Goal: Information Seeking & Learning: Learn about a topic

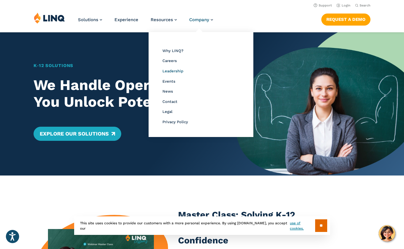
click at [178, 71] on span "Leadership" at bounding box center [172, 71] width 21 height 4
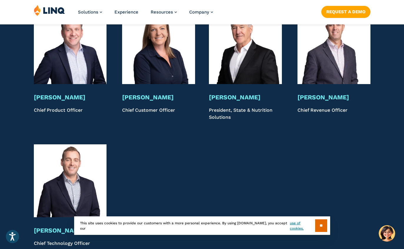
scroll to position [1325, 0]
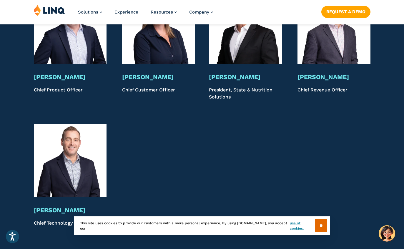
click at [68, 73] on h3 "Jim Gagliardi" at bounding box center [70, 77] width 73 height 8
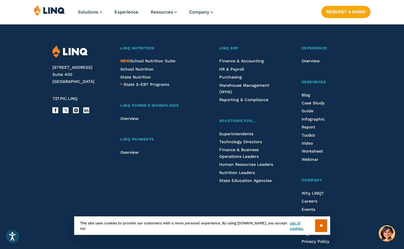
scroll to position [1924, 0]
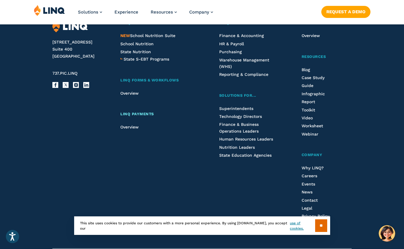
click at [144, 112] on span "LINQ Payments" at bounding box center [137, 114] width 34 height 4
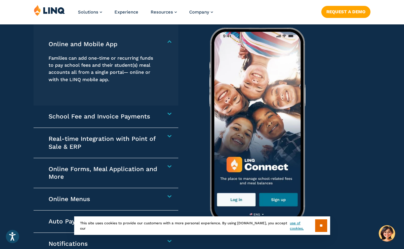
scroll to position [933, 0]
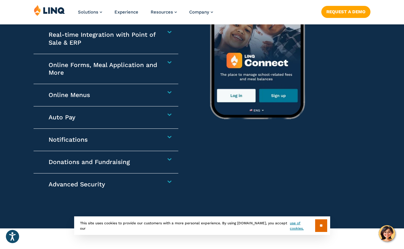
click at [147, 98] on h4 "Online Menus" at bounding box center [104, 95] width 110 height 8
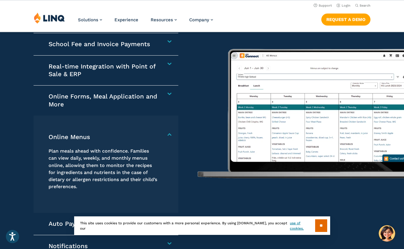
scroll to position [833, 0]
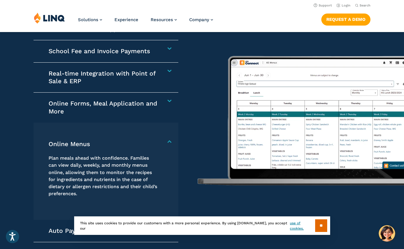
click at [165, 146] on div "Online Menus Plan meals ahead with confidence. Families can view daily, weekly,…" at bounding box center [106, 171] width 145 height 97
click at [167, 143] on div "Online Menus Plan meals ahead with confidence. Families can view daily, weekly,…" at bounding box center [106, 171] width 145 height 97
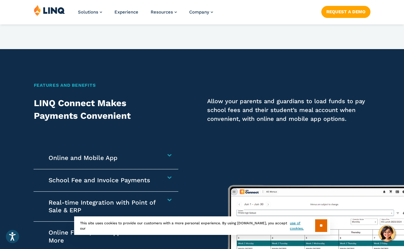
scroll to position [704, 0]
